Goal: Task Accomplishment & Management: Manage account settings

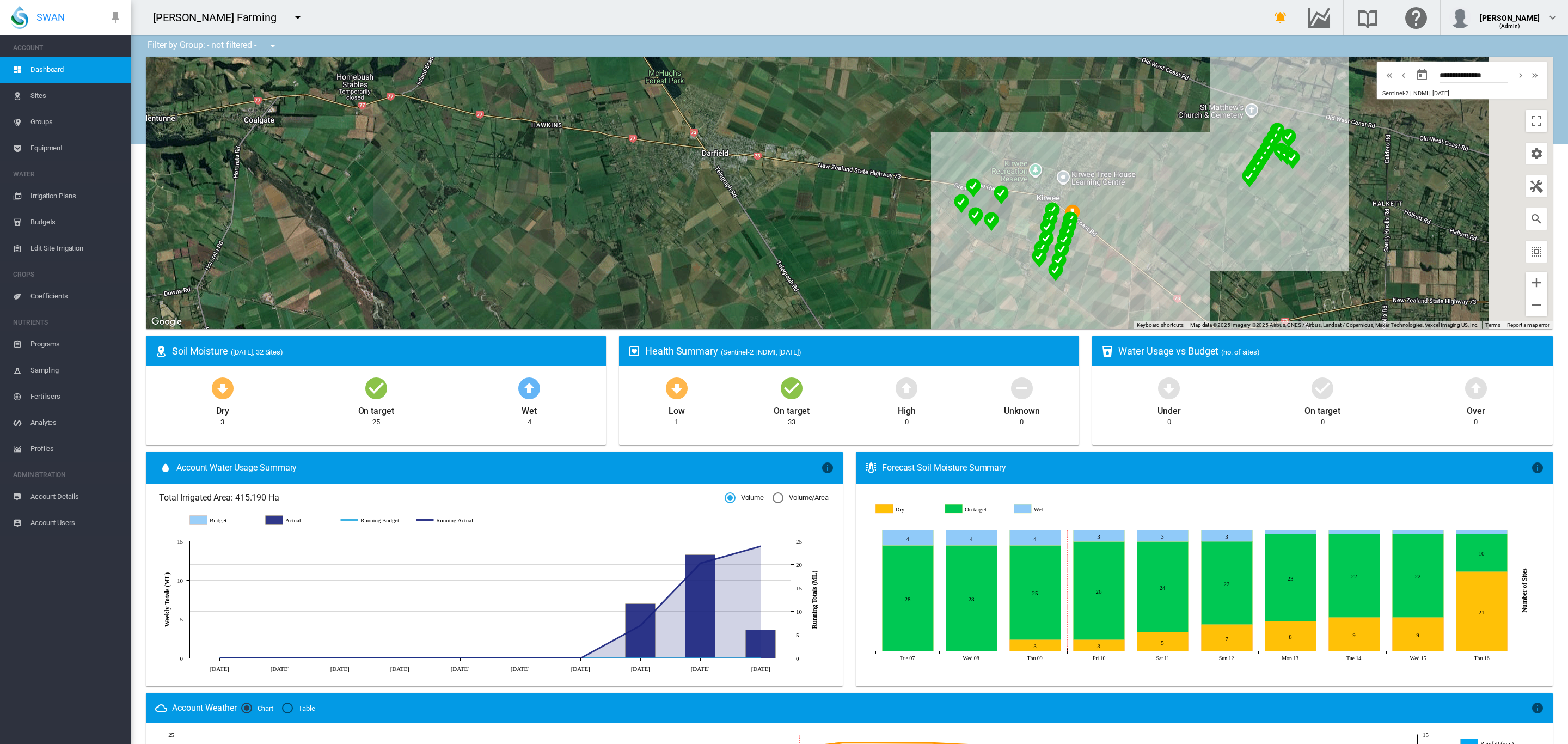
drag, startPoint x: 933, startPoint y: 263, endPoint x: 846, endPoint y: 229, distance: 93.4
click at [851, 231] on div at bounding box center [849, 192] width 1407 height 272
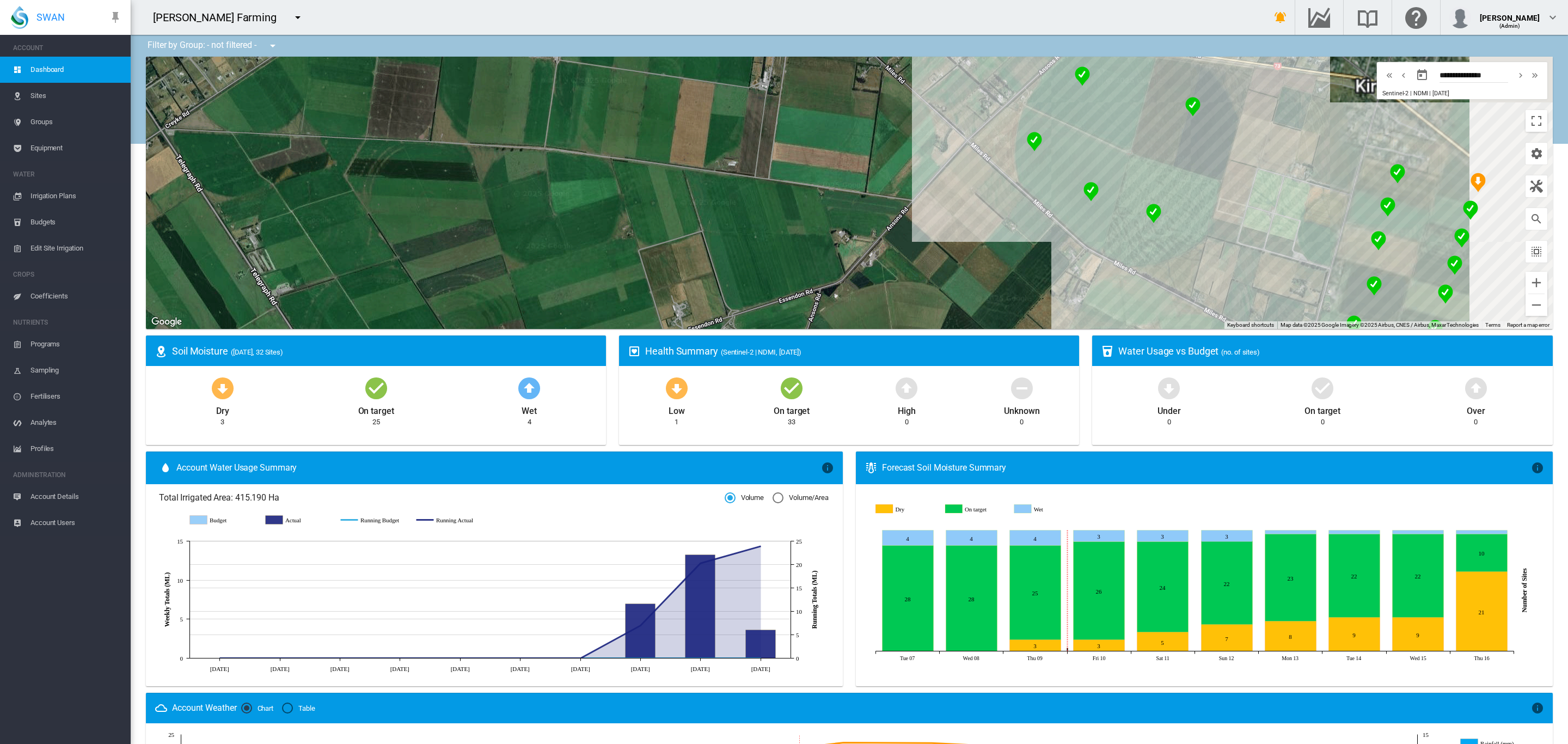
drag, startPoint x: 907, startPoint y: 222, endPoint x: 611, endPoint y: 204, distance: 296.5
click at [637, 205] on div at bounding box center [849, 192] width 1407 height 272
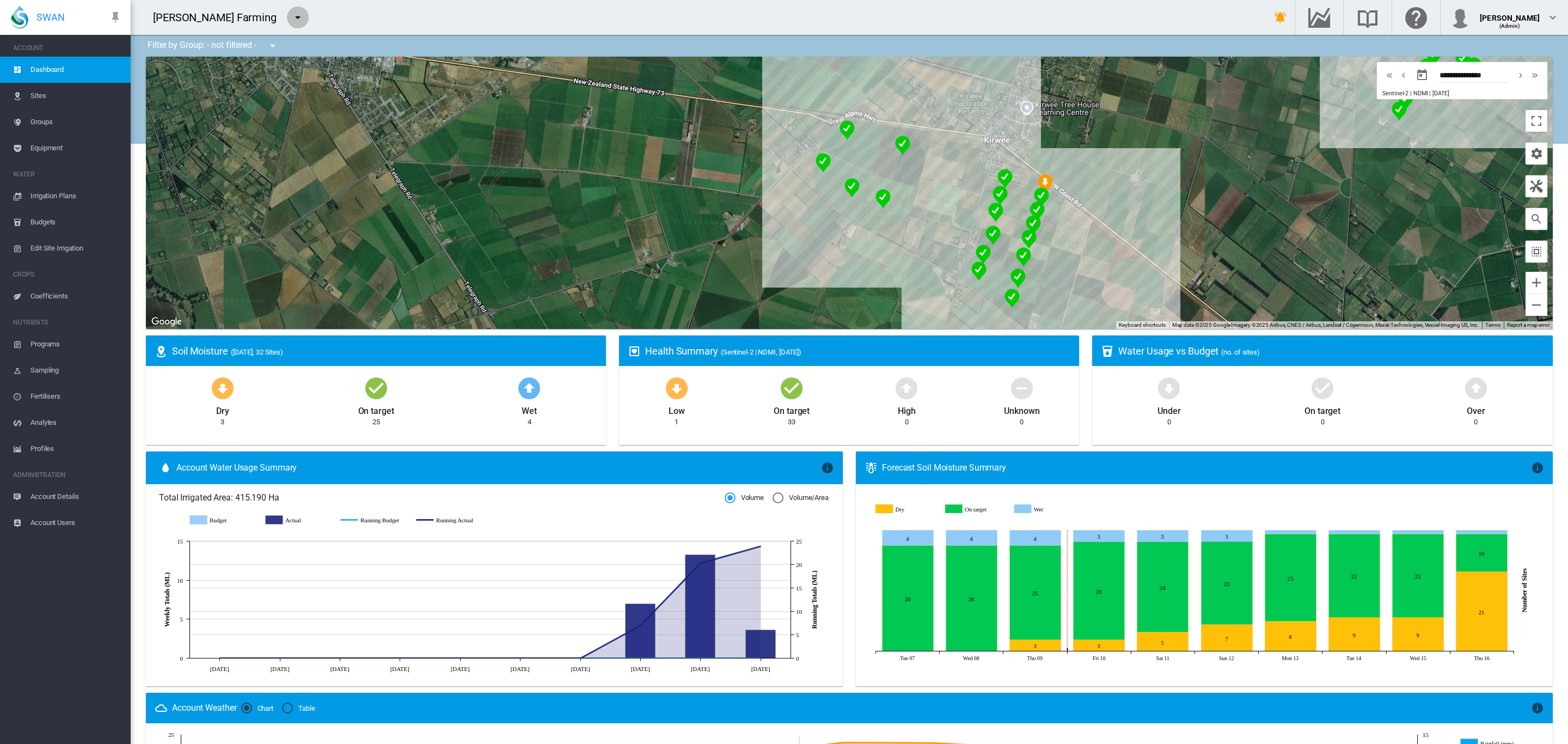
click at [287, 15] on button "button" at bounding box center [297, 17] width 22 height 22
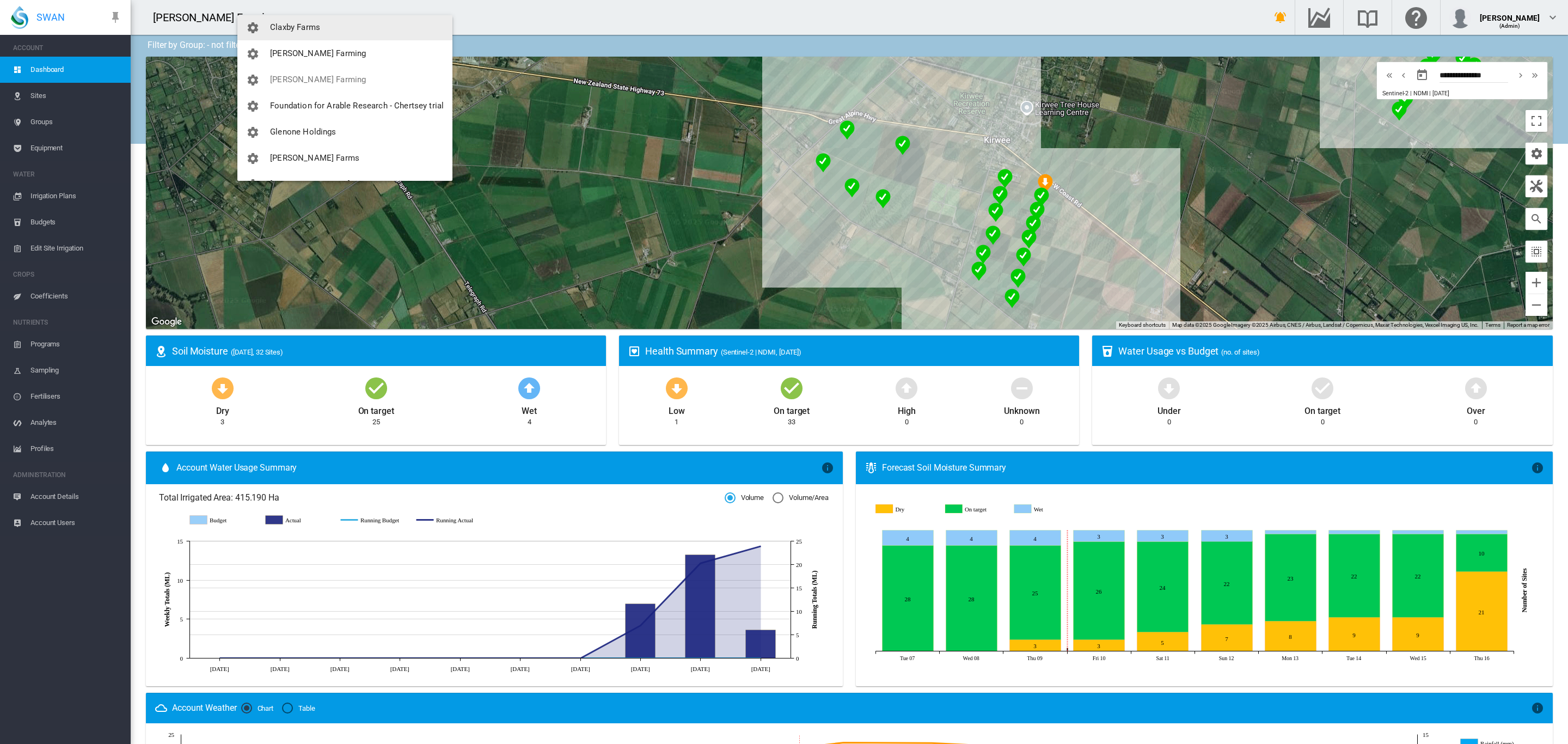
scroll to position [123, 0]
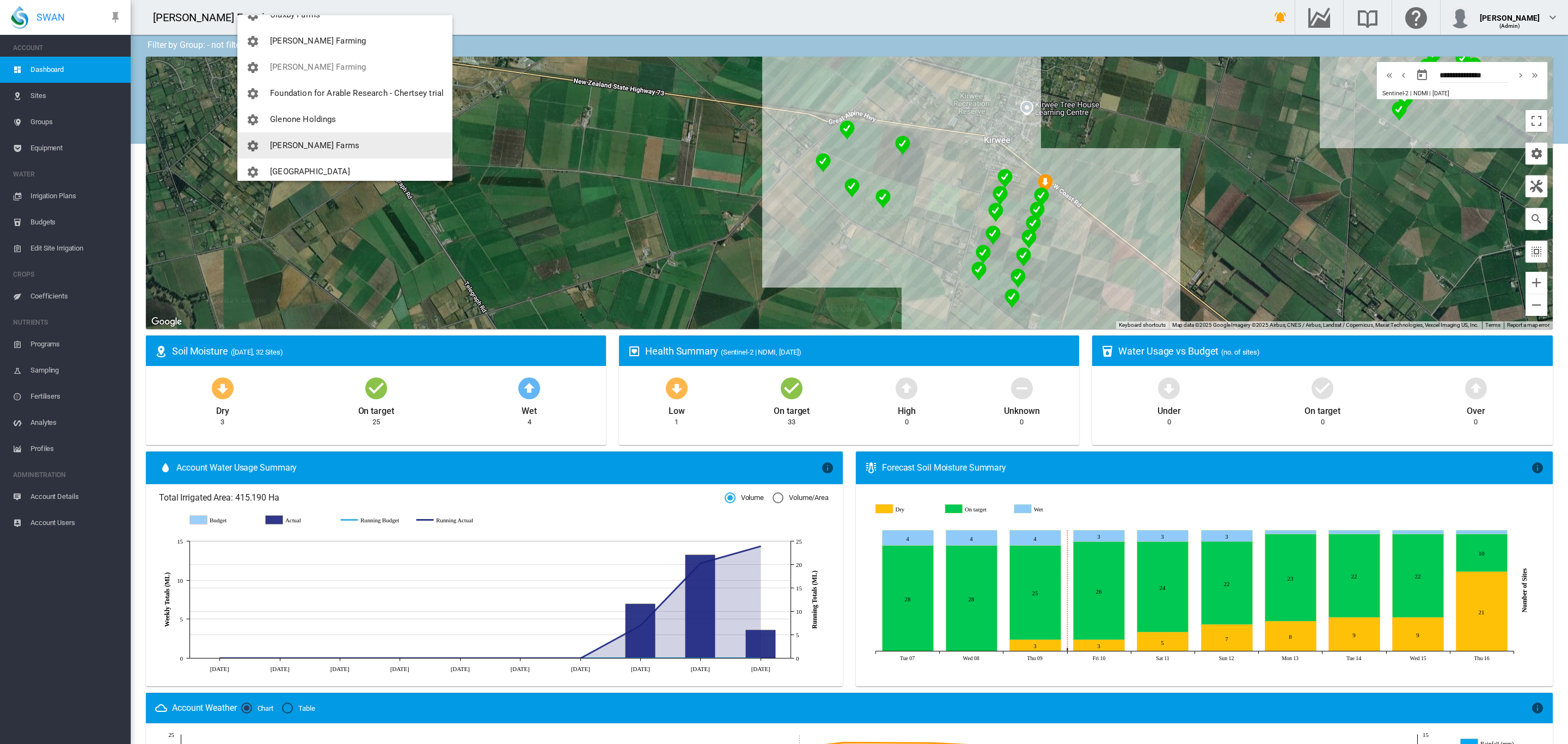
click at [306, 144] on span "[PERSON_NAME] Farms" at bounding box center [315, 146] width 89 height 10
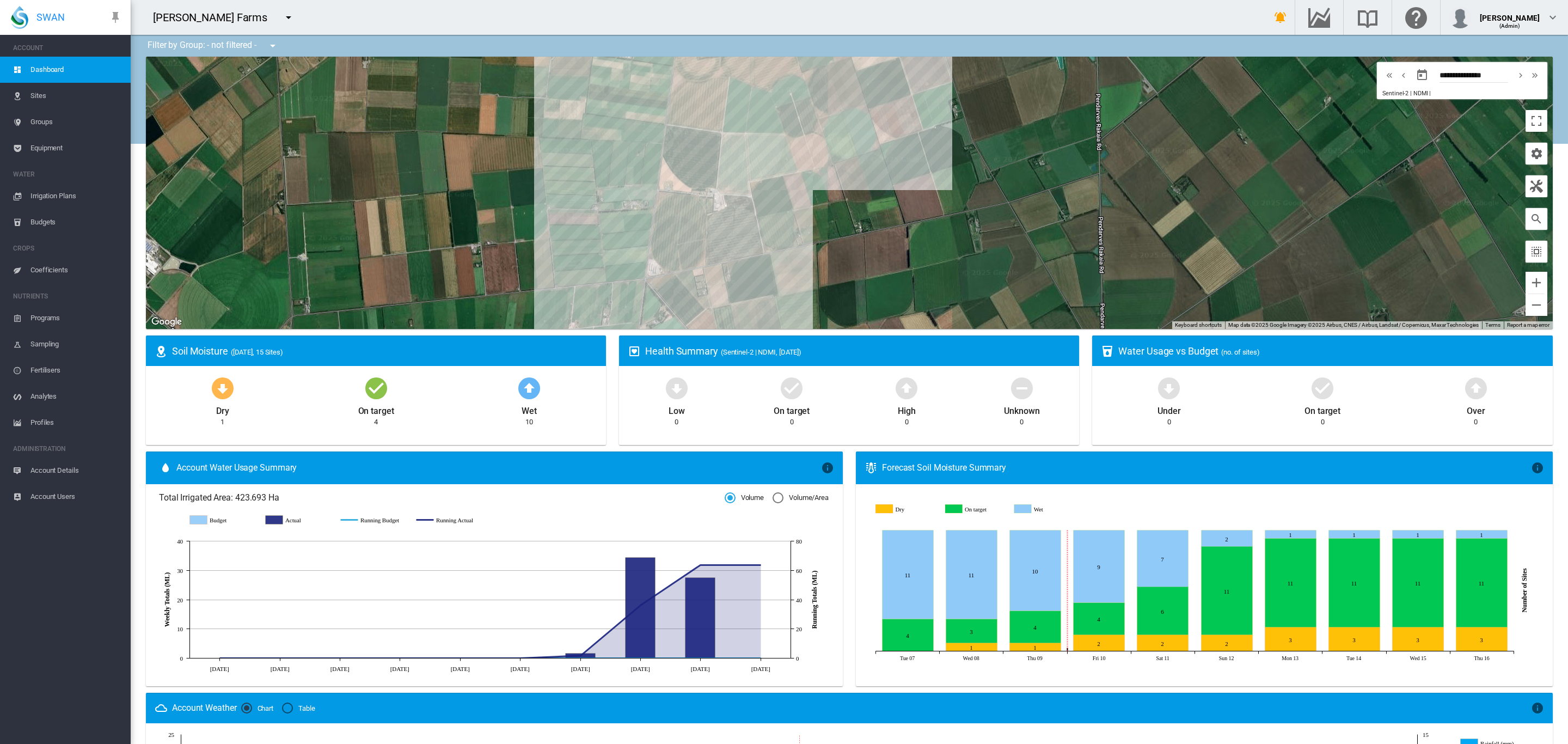
drag, startPoint x: 843, startPoint y: 218, endPoint x: 828, endPoint y: 244, distance: 30.0
click at [828, 244] on div at bounding box center [849, 192] width 1407 height 272
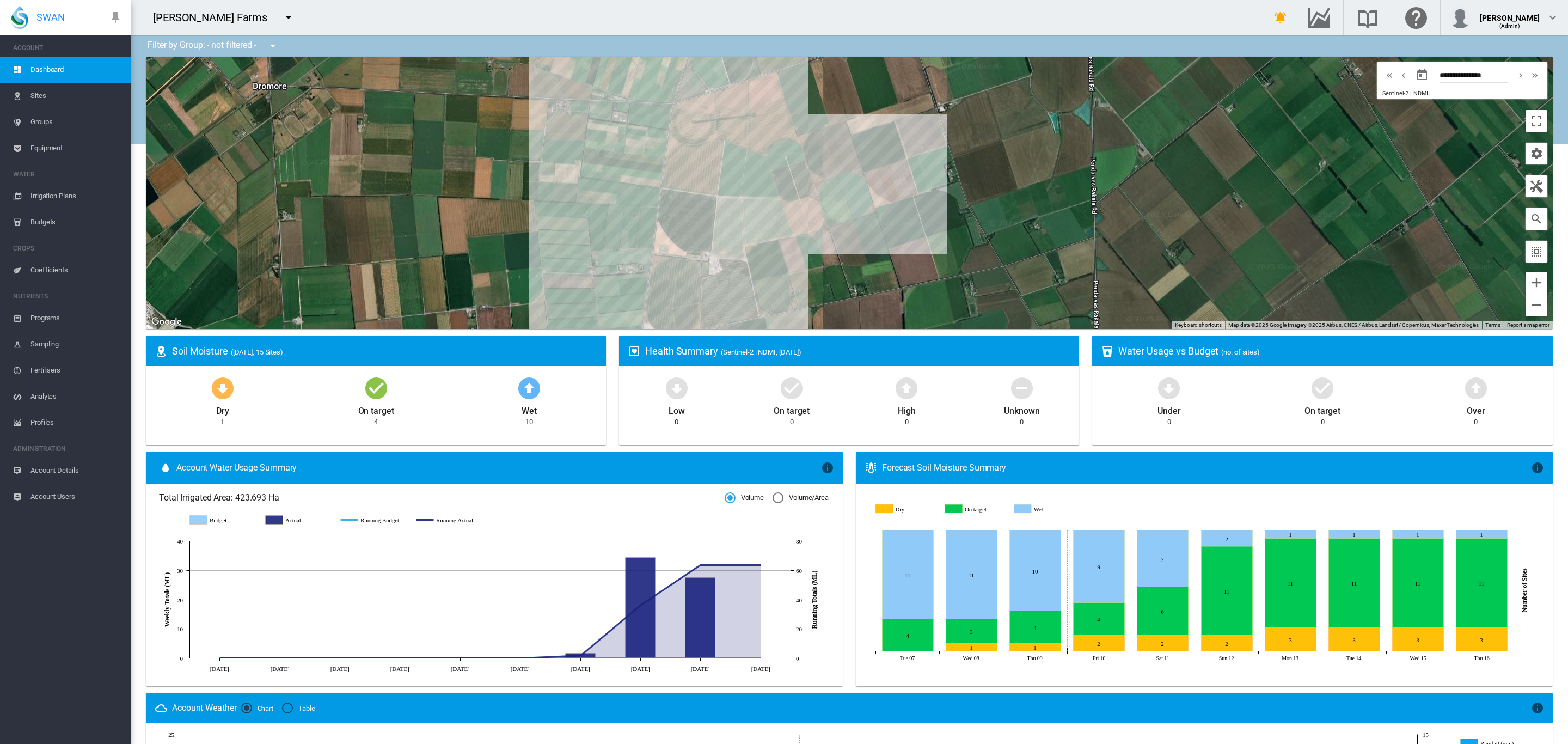
drag, startPoint x: 827, startPoint y: 231, endPoint x: 817, endPoint y: 291, distance: 60.8
click at [817, 291] on div at bounding box center [849, 192] width 1407 height 272
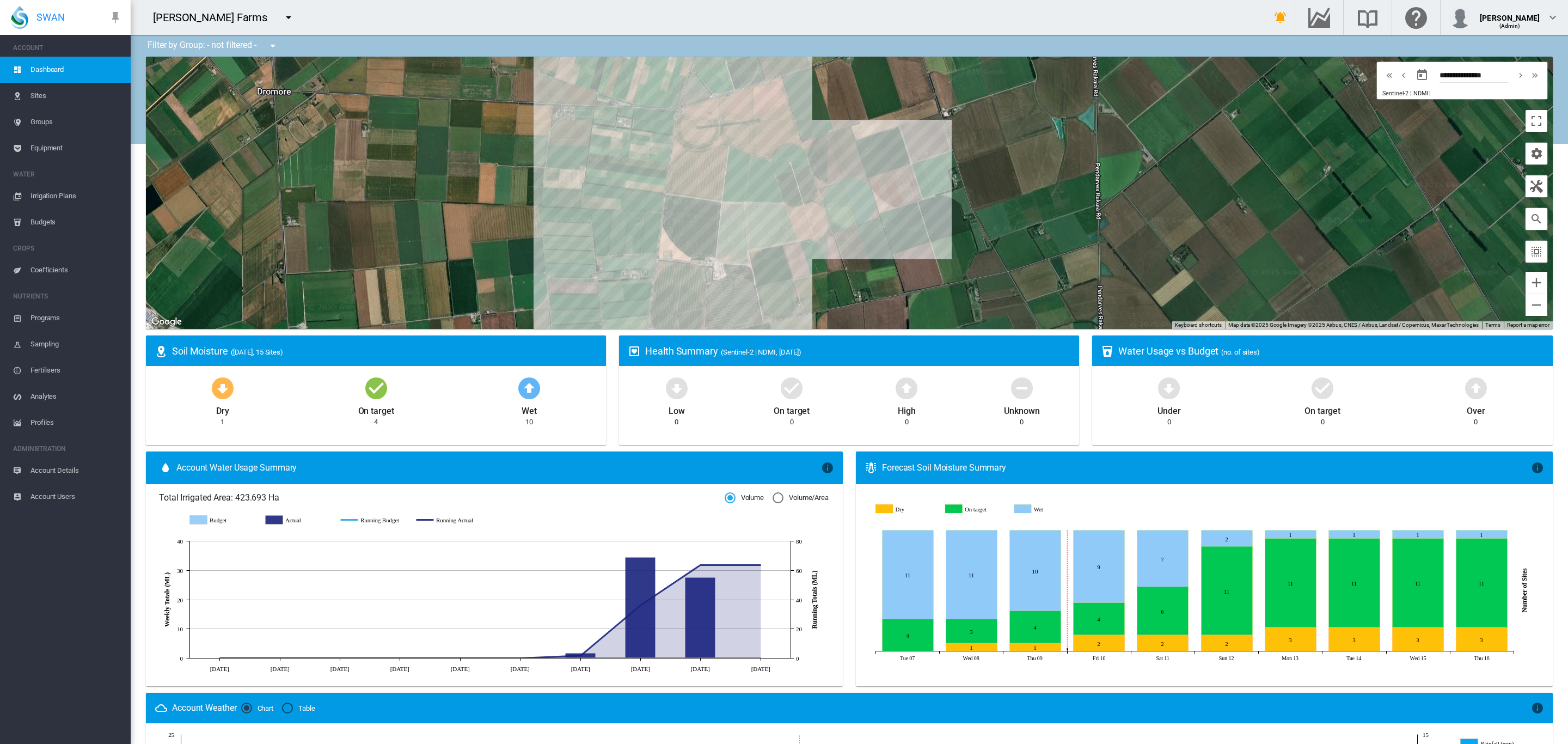
click at [52, 275] on span "Coefficients" at bounding box center [76, 270] width 91 height 26
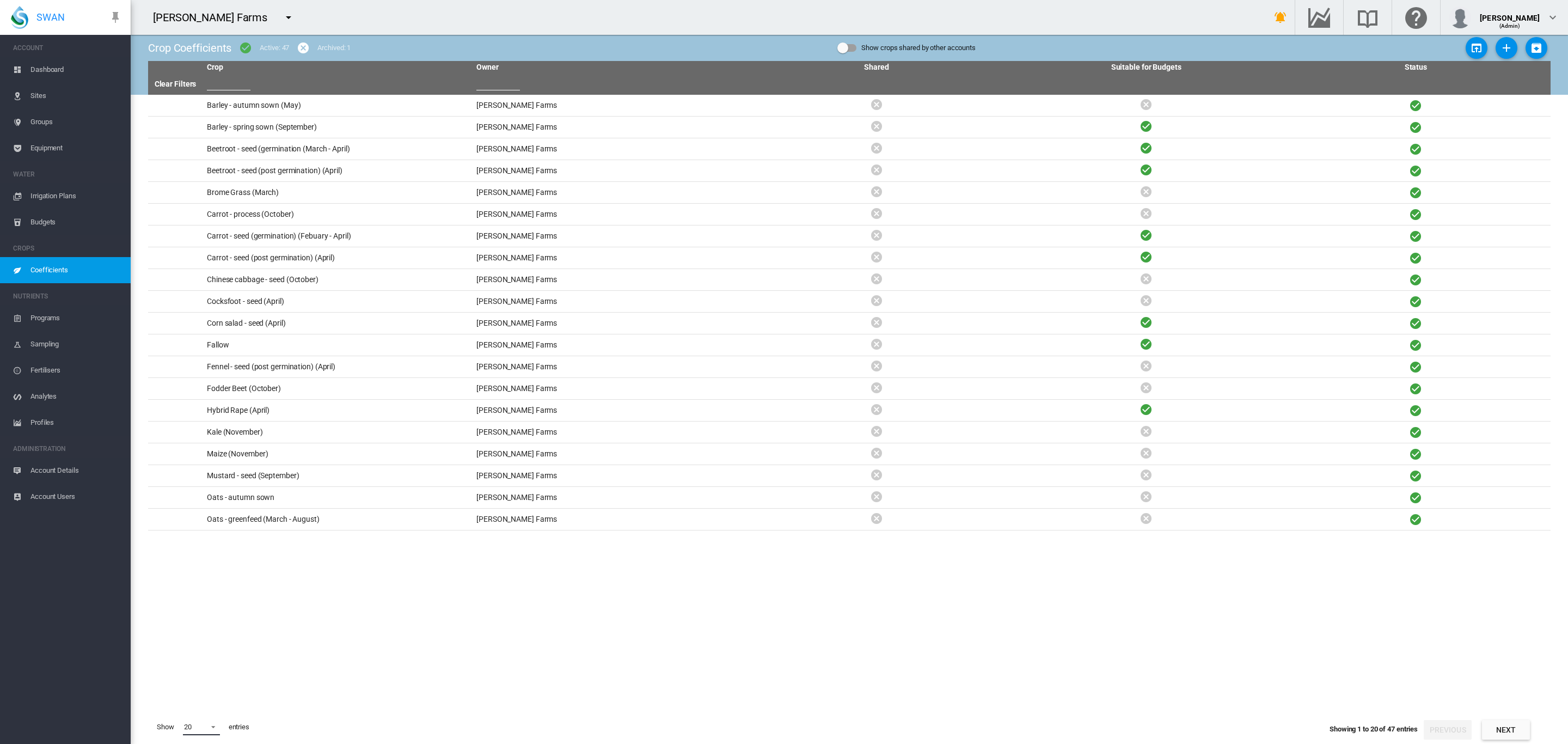
click at [211, 733] on md-select-value "20" at bounding box center [201, 727] width 37 height 16
click at [191, 716] on md-option "50" at bounding box center [212, 718] width 74 height 26
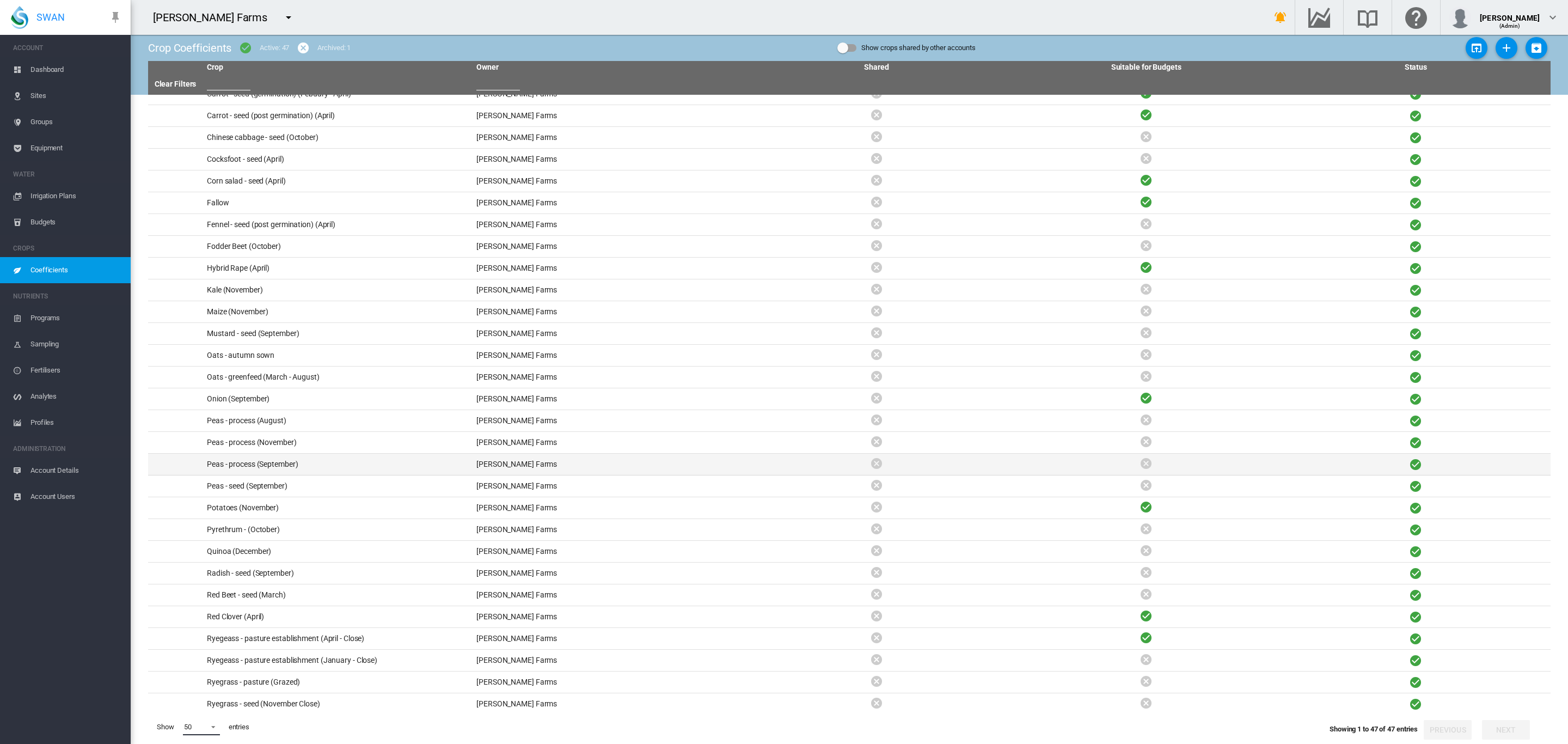
scroll to position [143, 0]
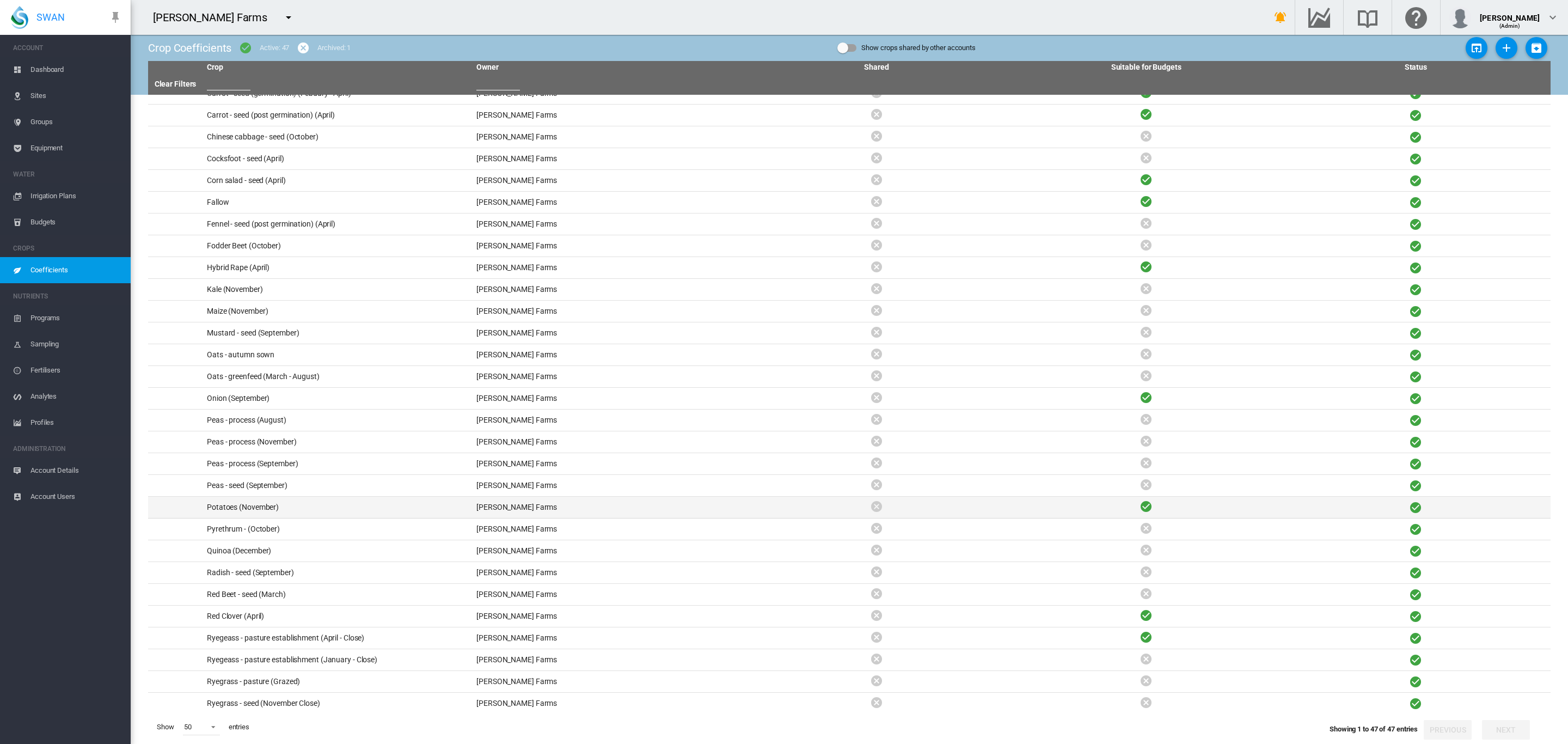
click at [266, 504] on td "Potatoes (November)" at bounding box center [337, 507] width 269 height 21
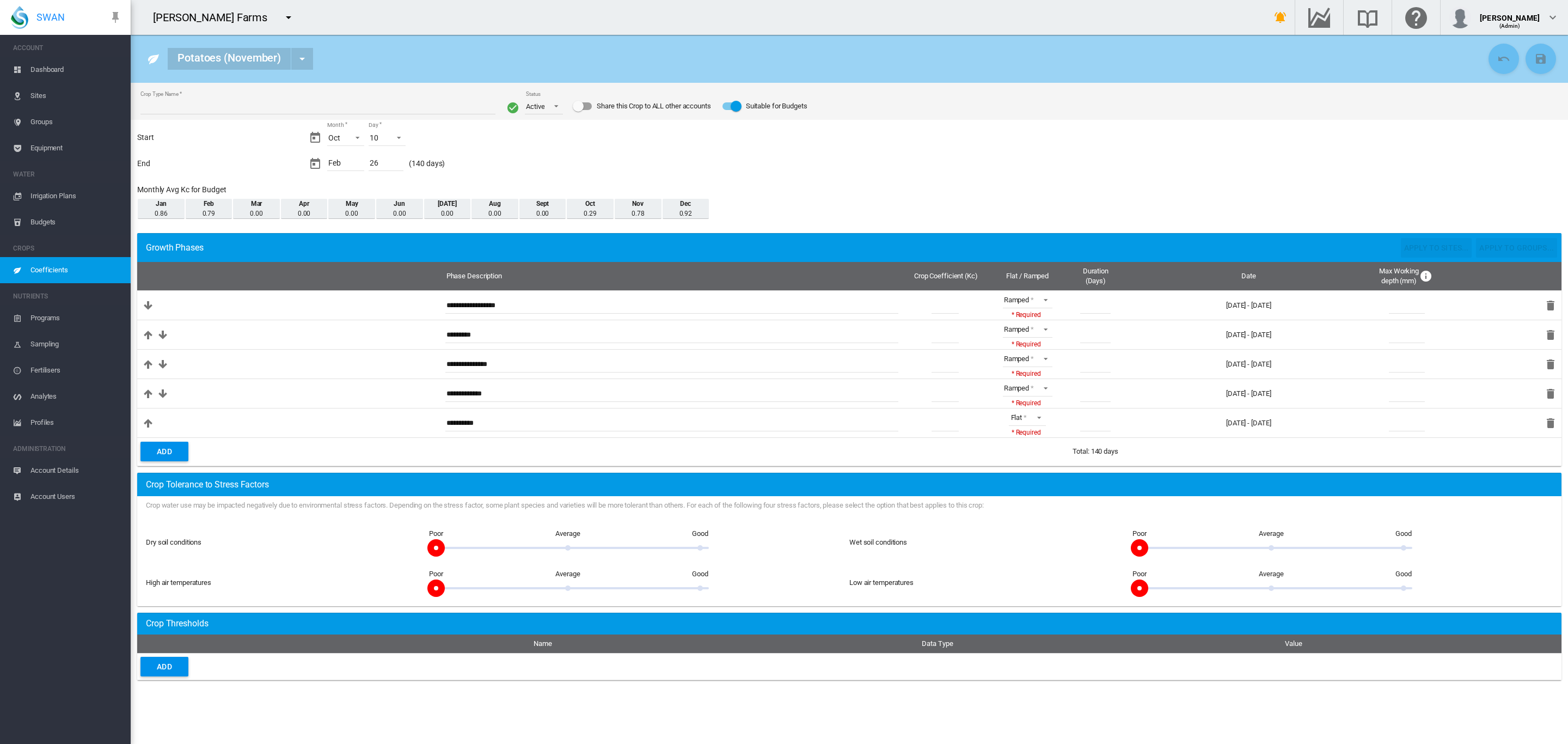
type input "**********"
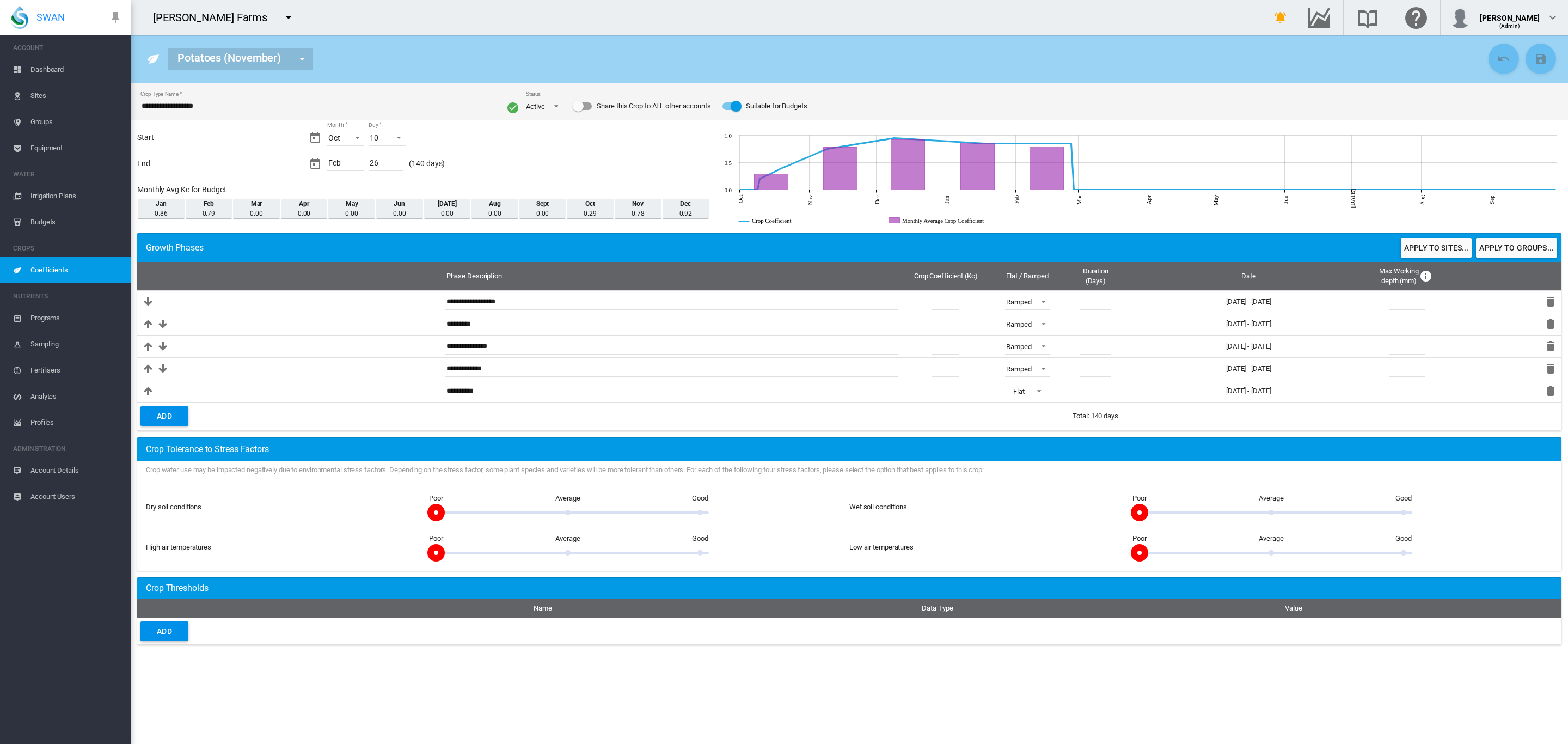
click at [49, 273] on span "Coefficients" at bounding box center [76, 270] width 91 height 26
